Goal: Check status: Check status

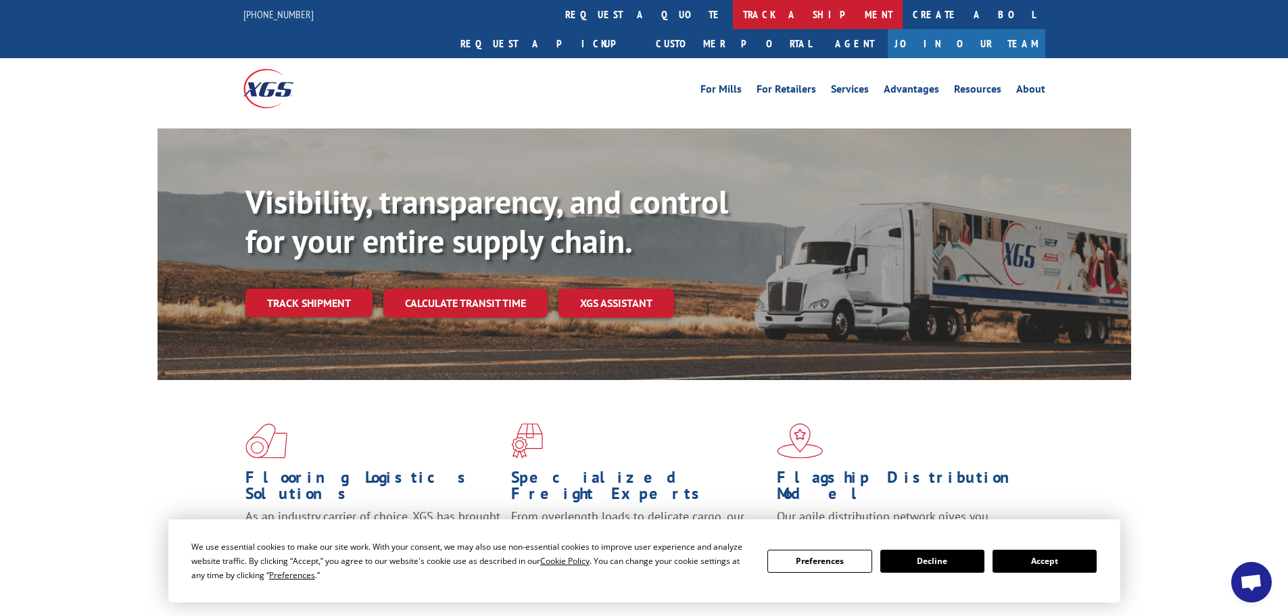
click at [733, 9] on link "track a shipment" at bounding box center [818, 14] width 170 height 29
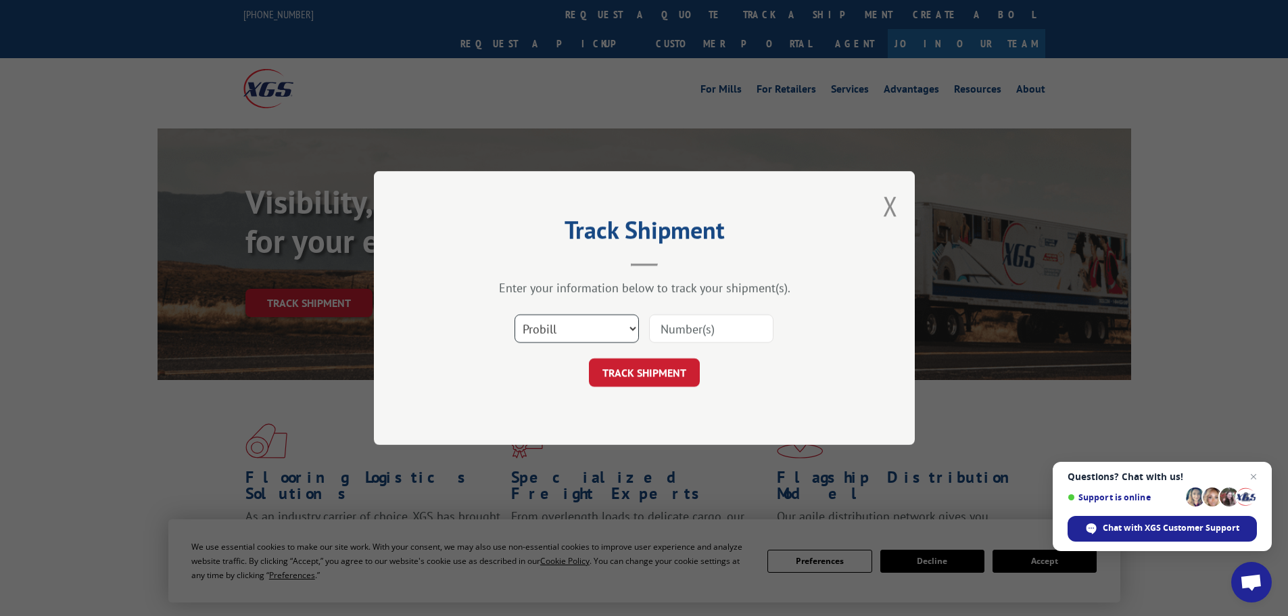
click at [555, 329] on select "Select category... Probill BOL PO" at bounding box center [577, 328] width 124 height 28
select select "po"
click at [515, 314] on select "Select category... Probill BOL PO" at bounding box center [577, 328] width 124 height 28
click at [682, 322] on input at bounding box center [711, 328] width 124 height 28
type input "25548771"
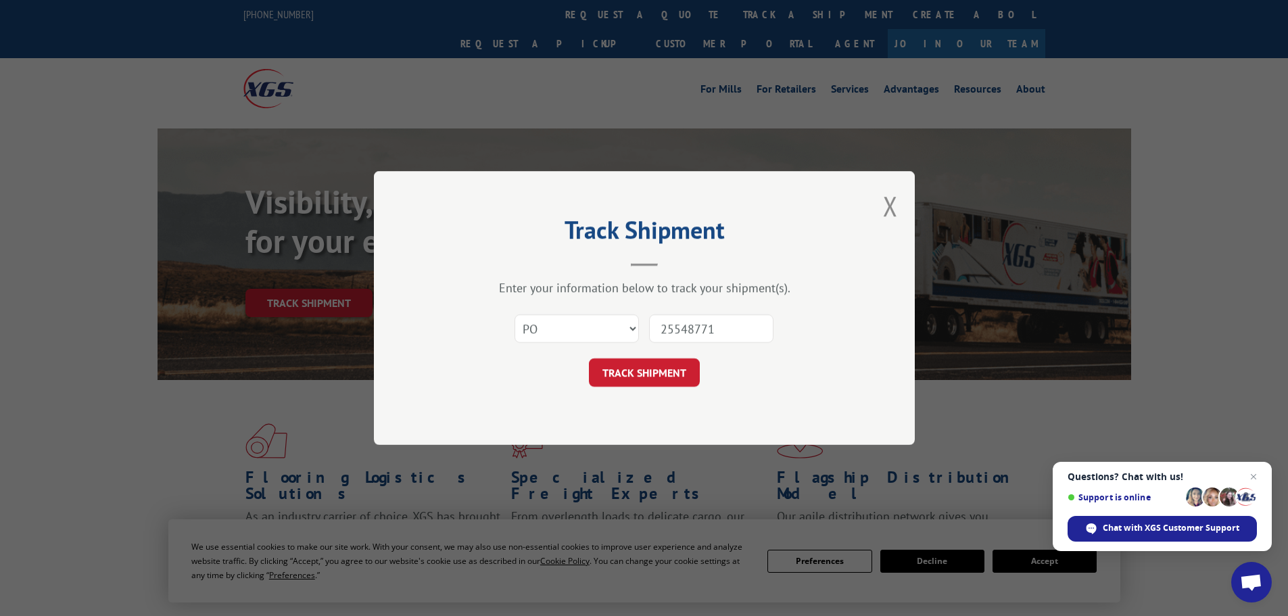
click button "TRACK SHIPMENT" at bounding box center [644, 372] width 111 height 28
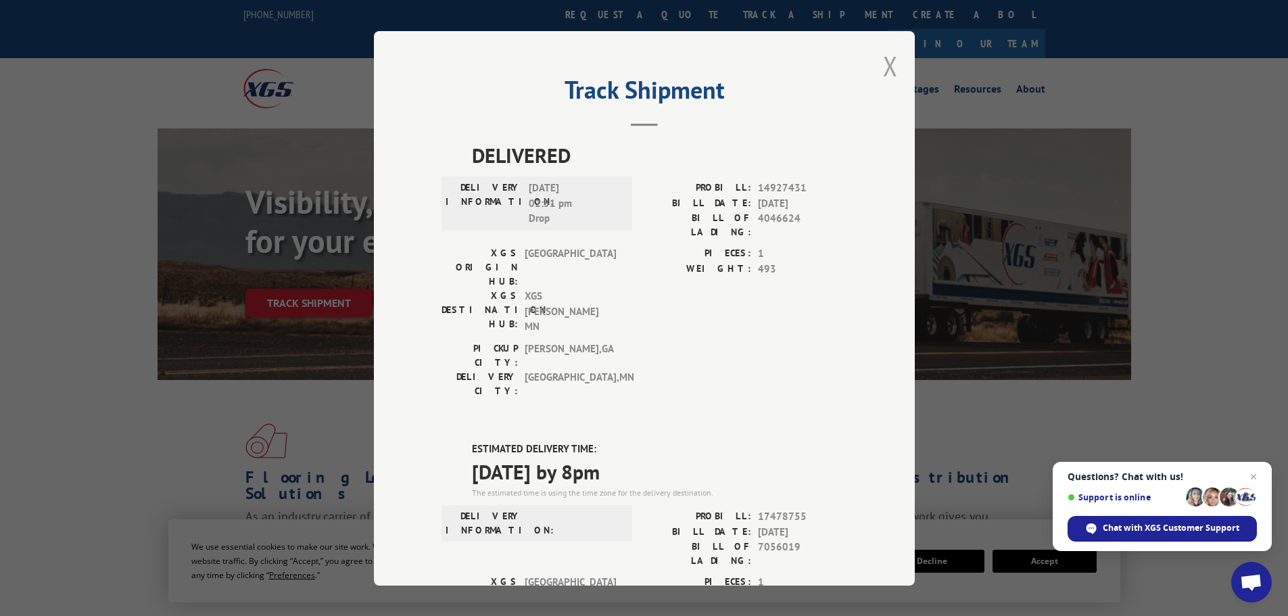
click at [883, 68] on button "Close modal" at bounding box center [890, 66] width 15 height 36
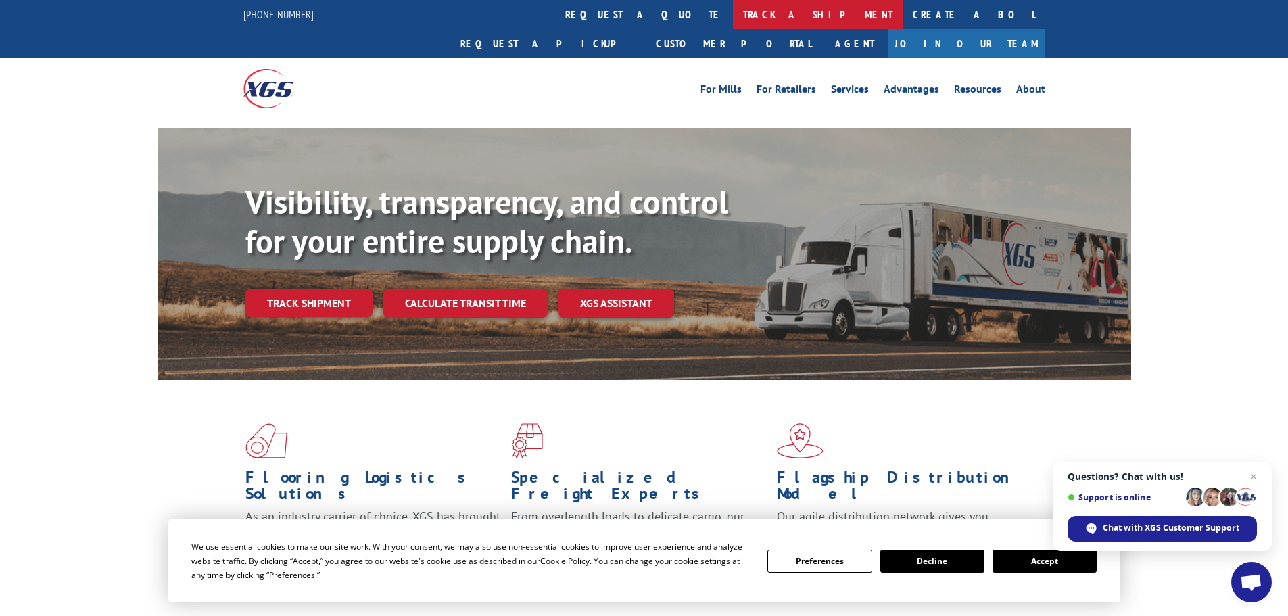
click at [733, 9] on link "track a shipment" at bounding box center [818, 14] width 170 height 29
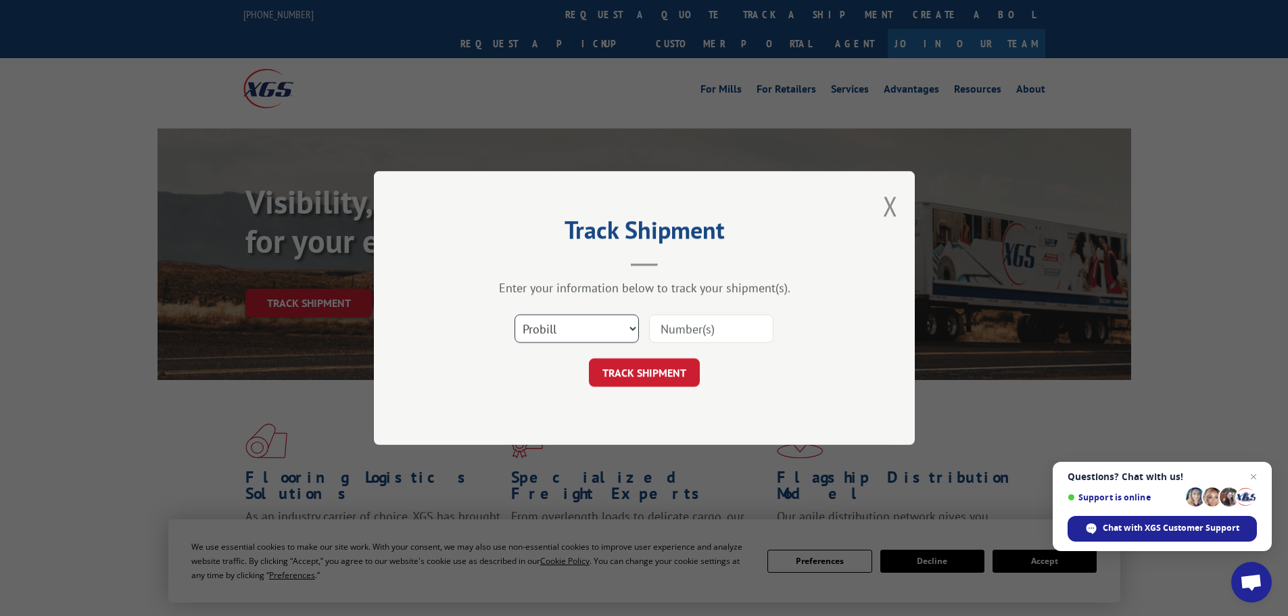
click at [559, 336] on select "Select category... Probill BOL PO" at bounding box center [577, 328] width 124 height 28
select select "po"
click at [515, 314] on select "Select category... Probill BOL PO" at bounding box center [577, 328] width 124 height 28
click at [673, 327] on input at bounding box center [711, 328] width 124 height 28
type input "255478799"
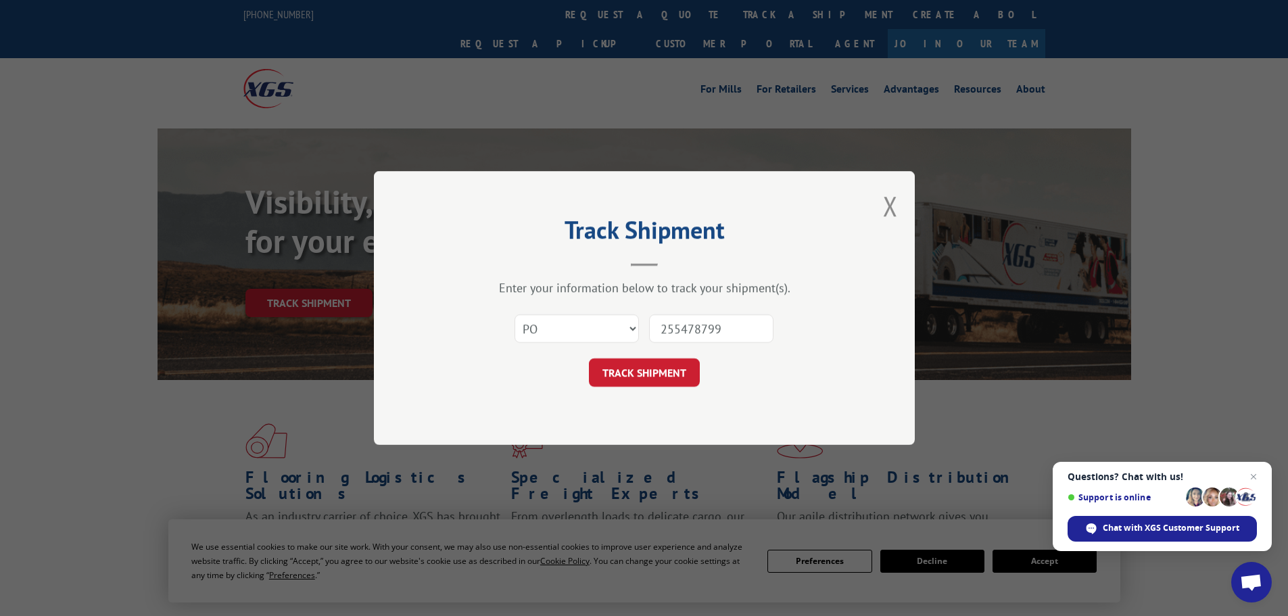
click button "TRACK SHIPMENT" at bounding box center [644, 372] width 111 height 28
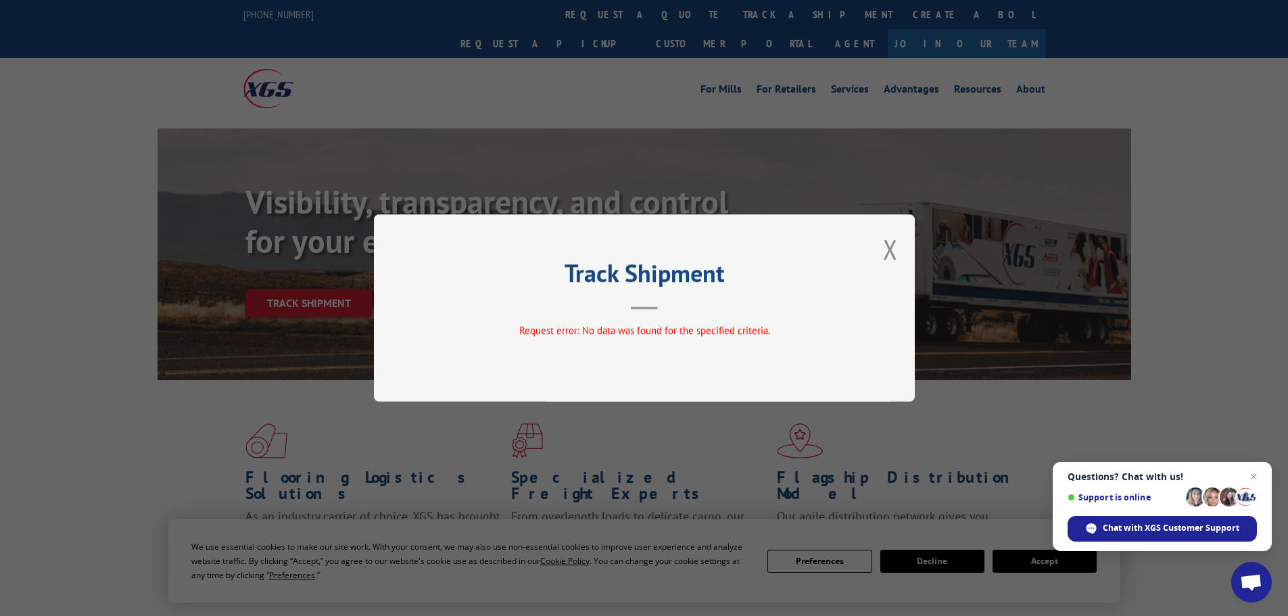
click at [876, 247] on div "Track Shipment Request error: No data was found for the specified criteria." at bounding box center [644, 307] width 541 height 187
click at [888, 242] on button "Close modal" at bounding box center [890, 249] width 15 height 36
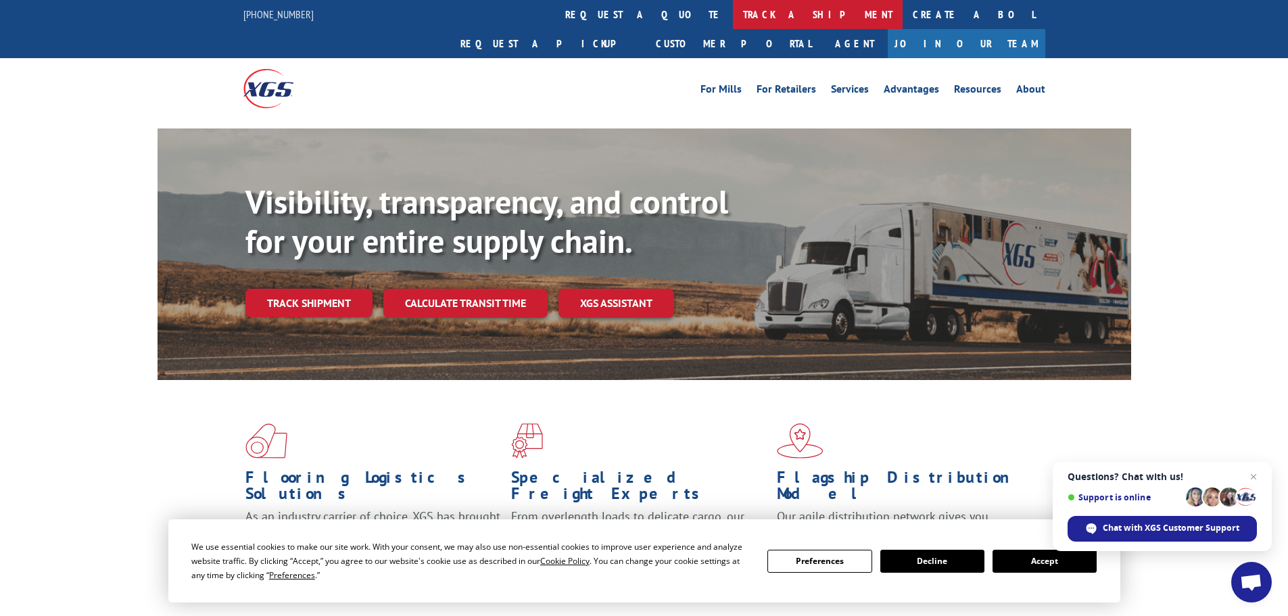
click at [733, 18] on link "track a shipment" at bounding box center [818, 14] width 170 height 29
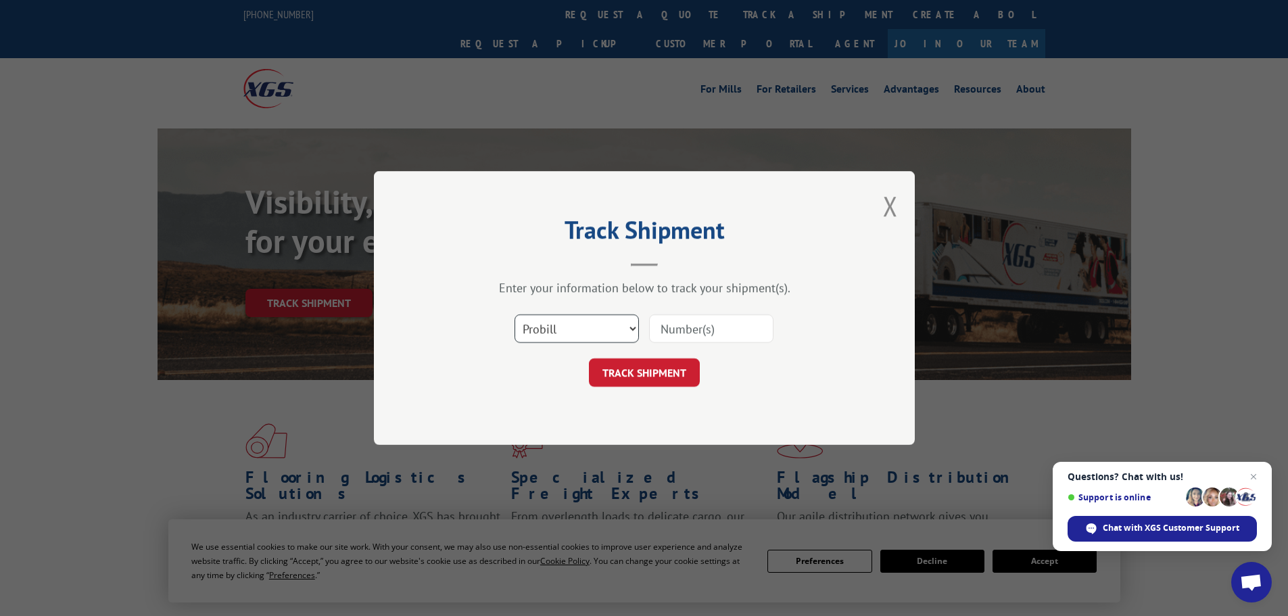
click at [554, 334] on select "Select category... Probill BOL PO" at bounding box center [577, 328] width 124 height 28
select select "po"
click at [515, 314] on select "Select category... Probill BOL PO" at bounding box center [577, 328] width 124 height 28
click at [667, 328] on input at bounding box center [711, 328] width 124 height 28
type input "25548799"
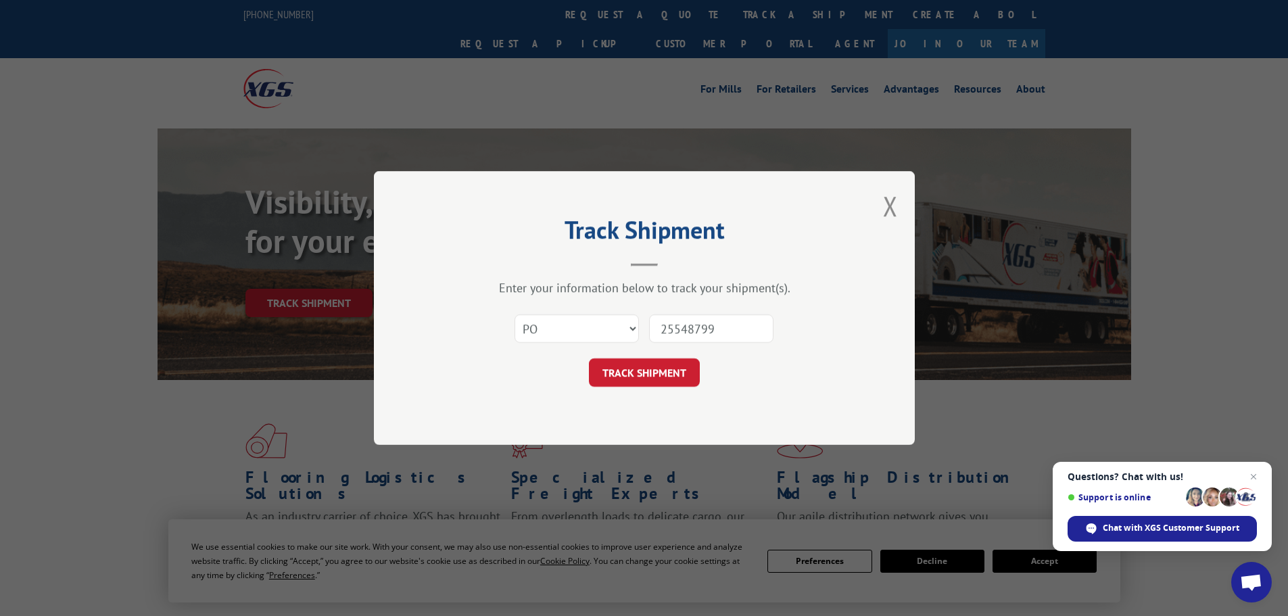
click at [589, 358] on button "TRACK SHIPMENT" at bounding box center [644, 372] width 111 height 28
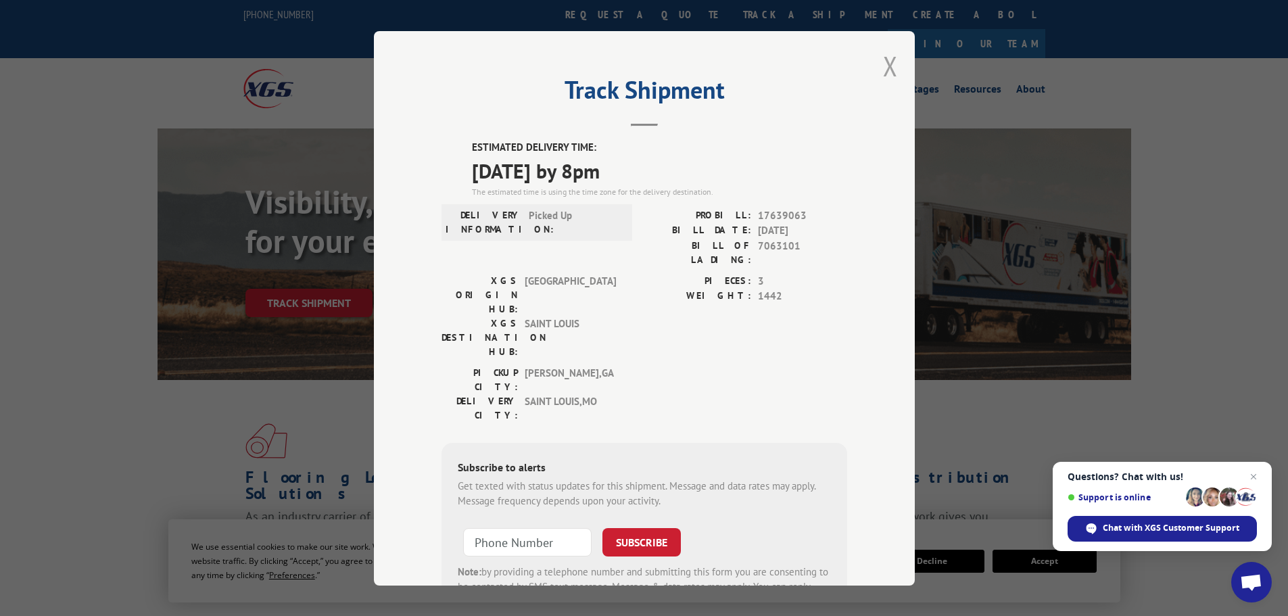
click at [884, 64] on button "Close modal" at bounding box center [890, 66] width 15 height 36
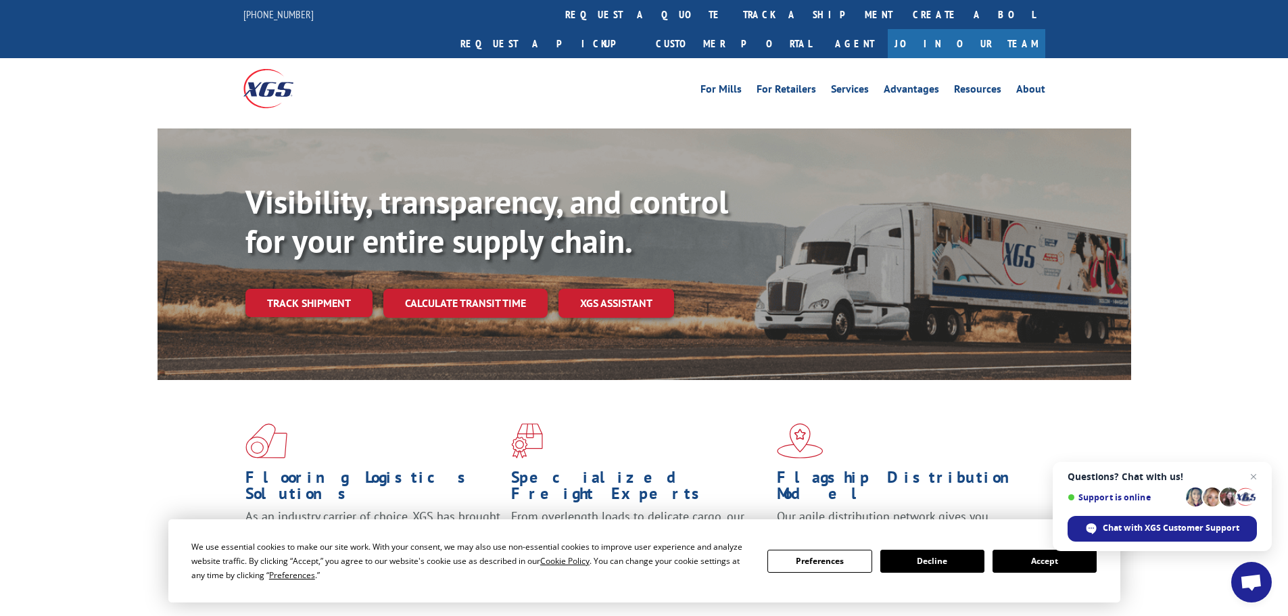
click at [733, 14] on link "track a shipment" at bounding box center [818, 14] width 170 height 29
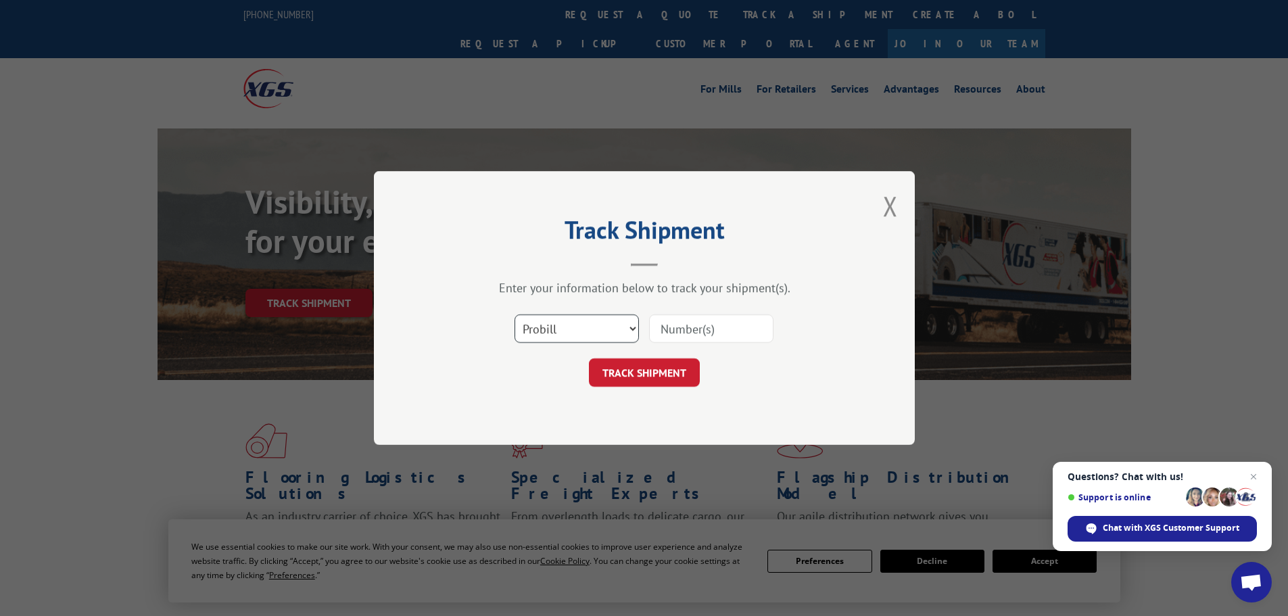
click at [596, 326] on select "Select category... Probill BOL PO" at bounding box center [577, 328] width 124 height 28
select select "po"
click at [515, 314] on select "Select category... Probill BOL PO" at bounding box center [577, 328] width 124 height 28
click at [673, 327] on input at bounding box center [711, 328] width 124 height 28
type input "25548849"
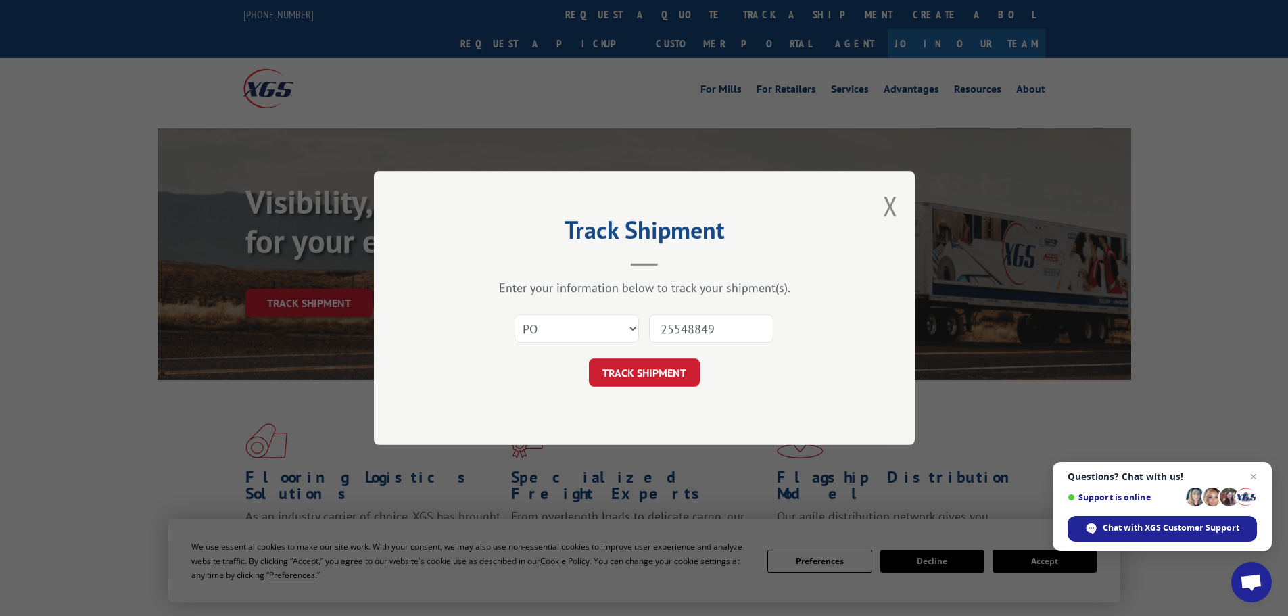
click at [589, 358] on button "TRACK SHIPMENT" at bounding box center [644, 372] width 111 height 28
